Goal: Check status: Check status

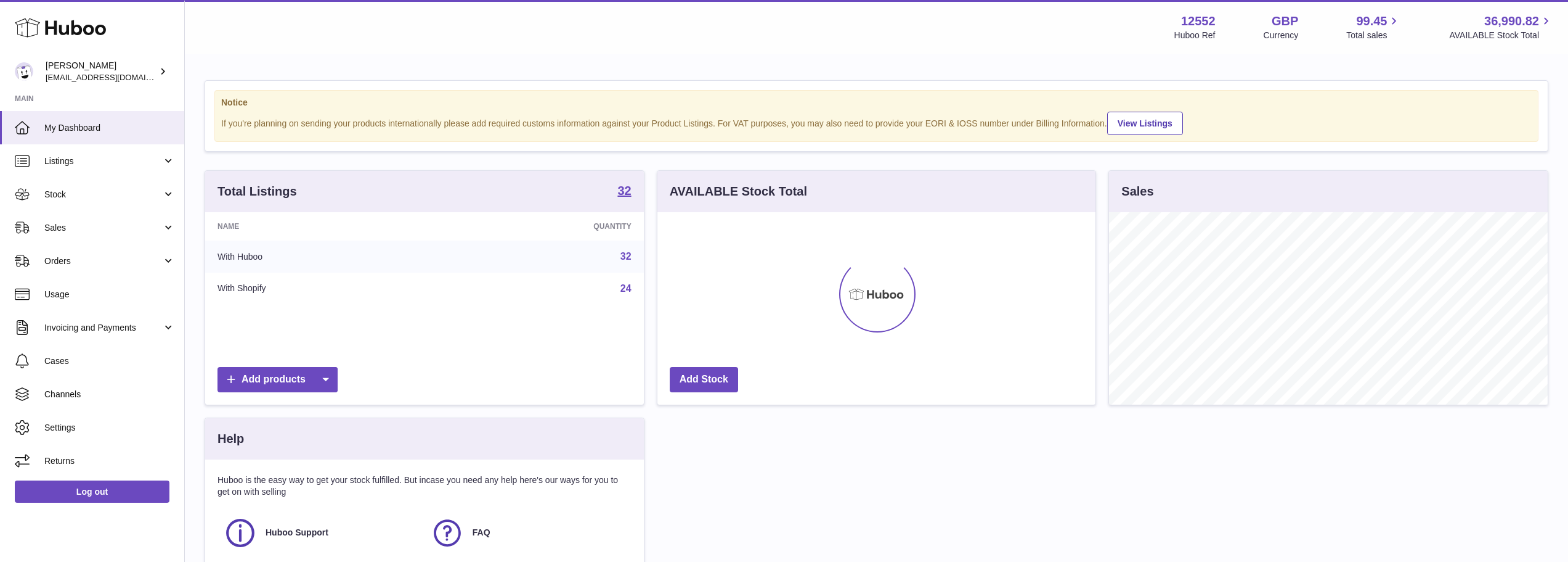
scroll to position [192, 438]
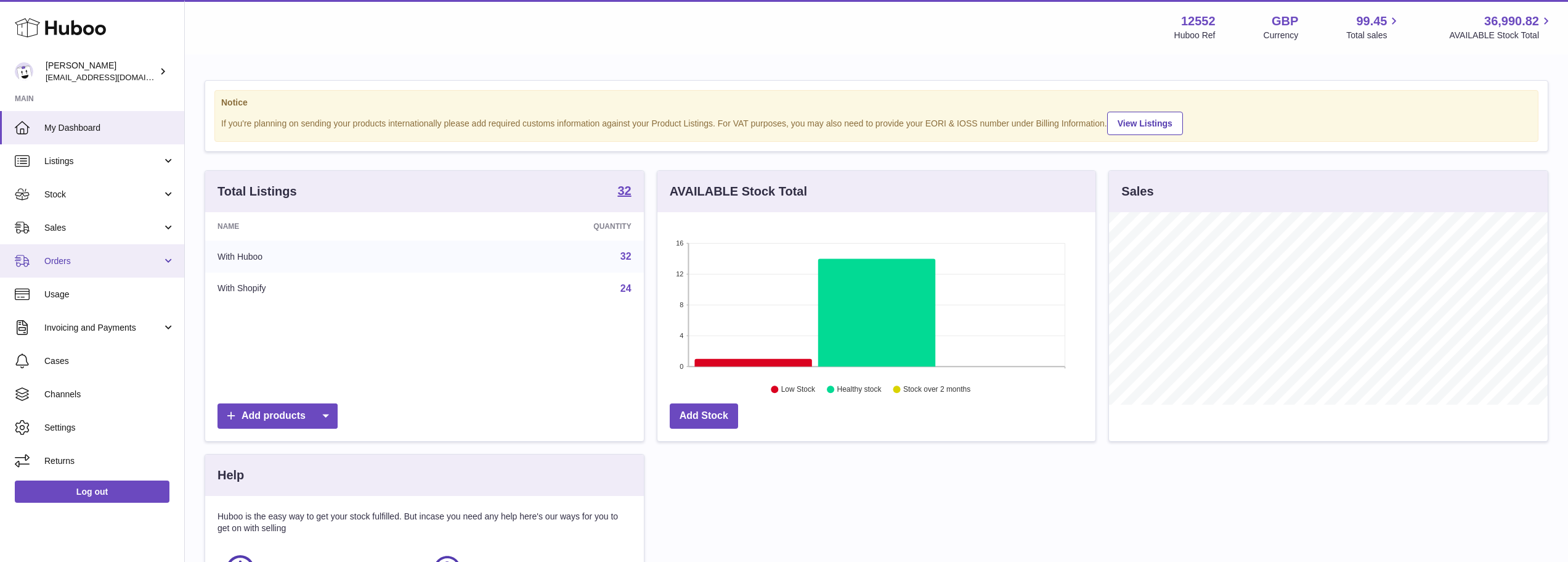
click at [64, 260] on span "Orders" at bounding box center [102, 260] width 118 height 11
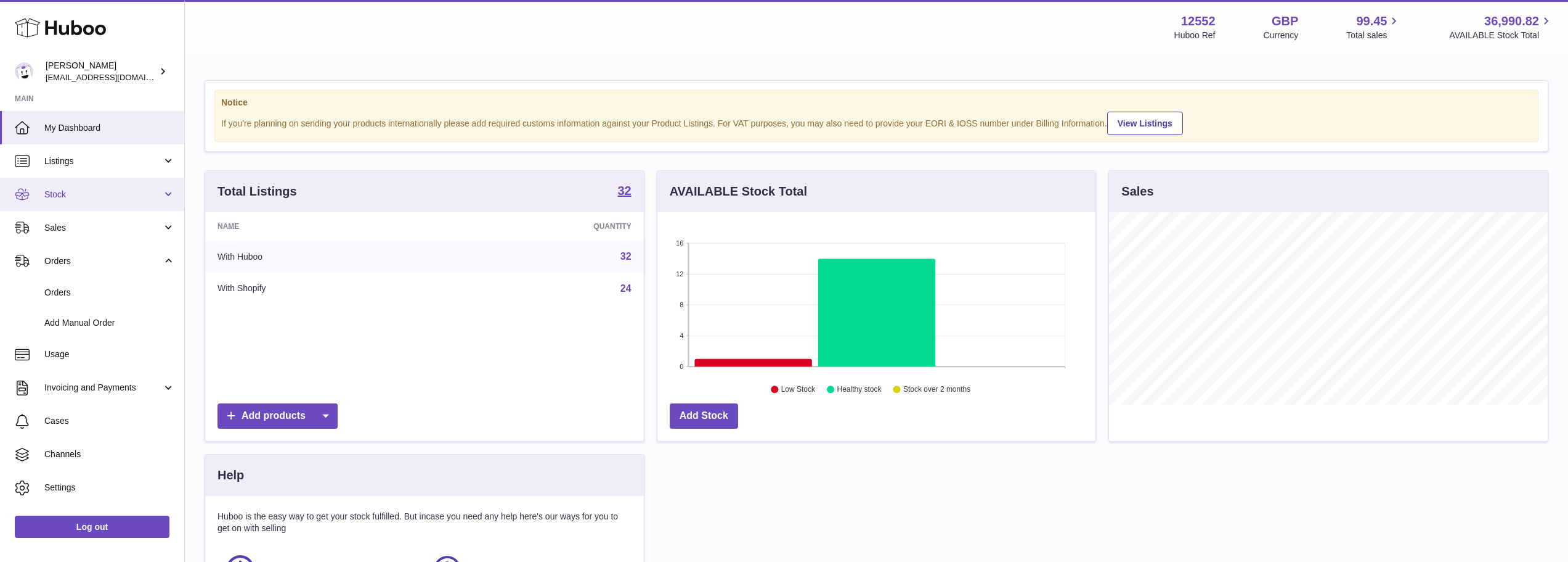
click at [162, 191] on link "Stock" at bounding box center [92, 194] width 184 height 33
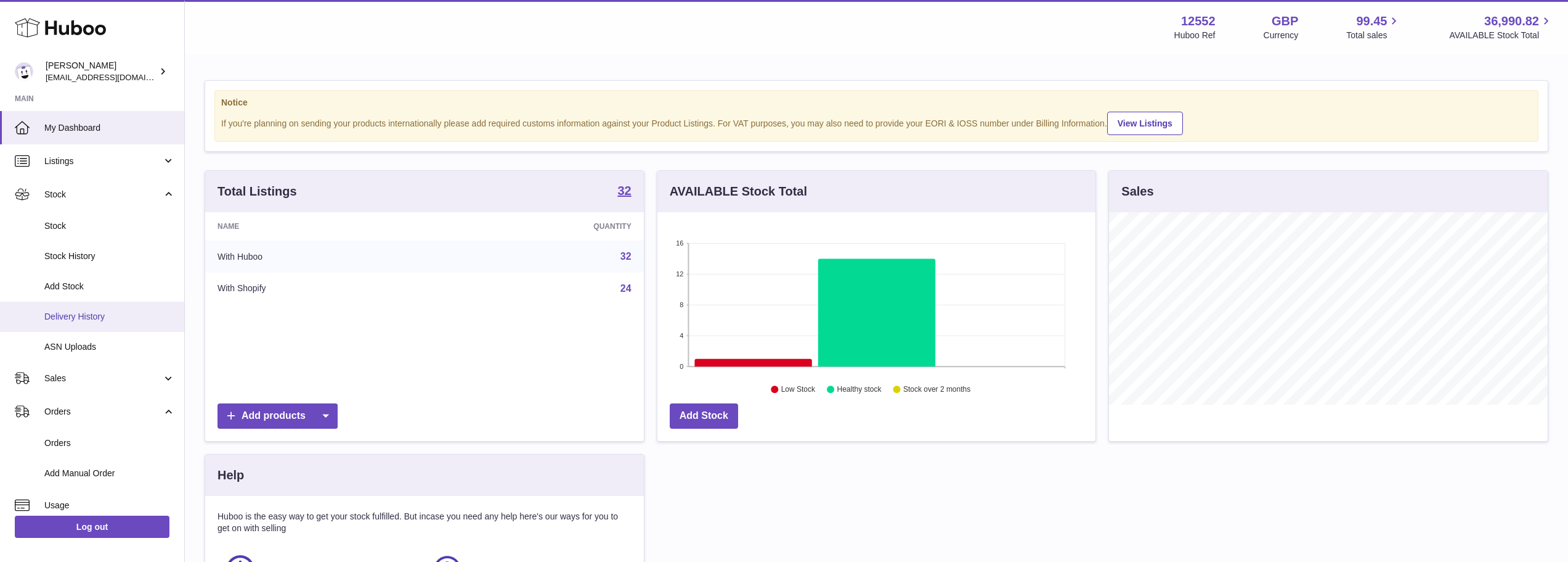
click at [91, 316] on span "Delivery History" at bounding box center [109, 316] width 131 height 11
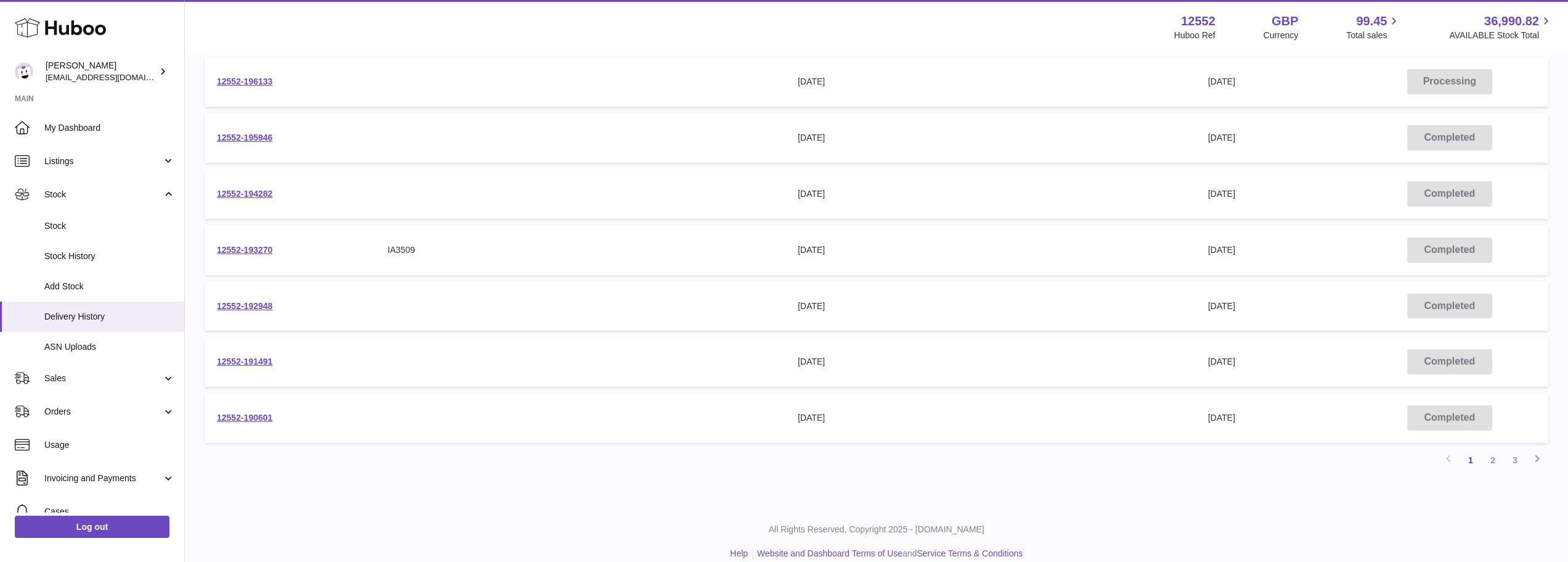
scroll to position [371, 0]
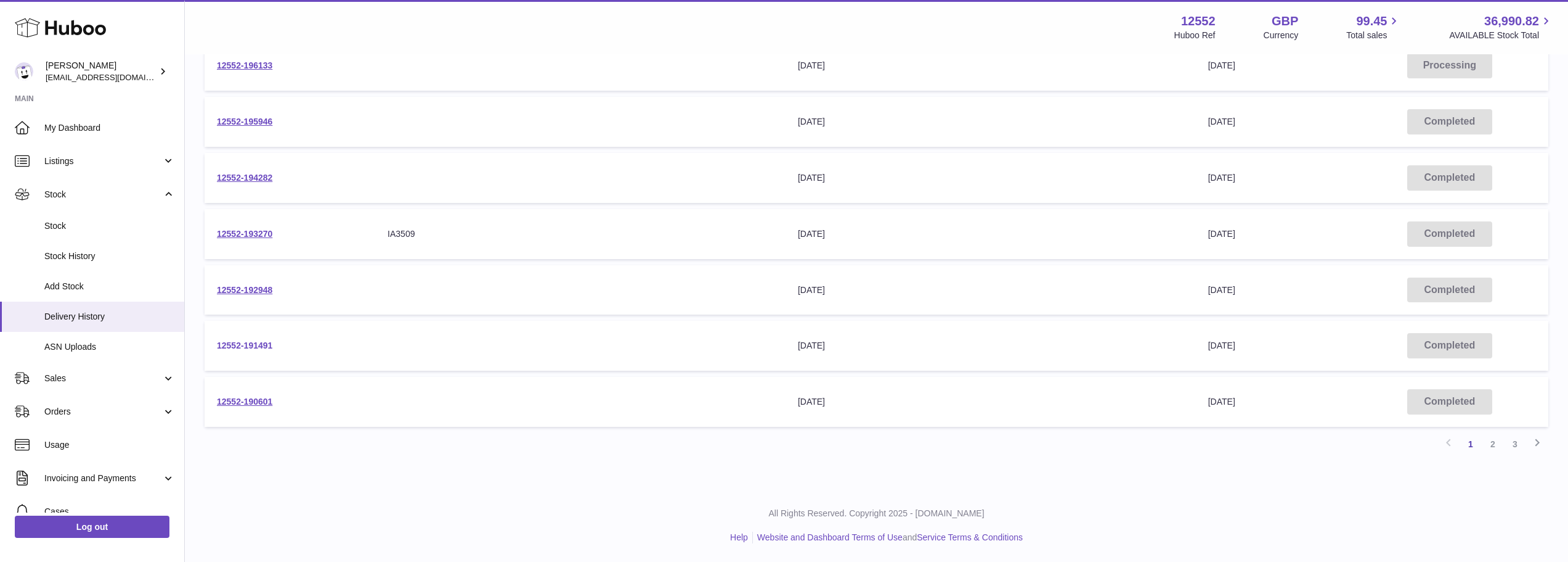
click at [235, 345] on link "12552-191491" at bounding box center [244, 345] width 55 height 10
